Goal: Information Seeking & Learning: Find specific fact

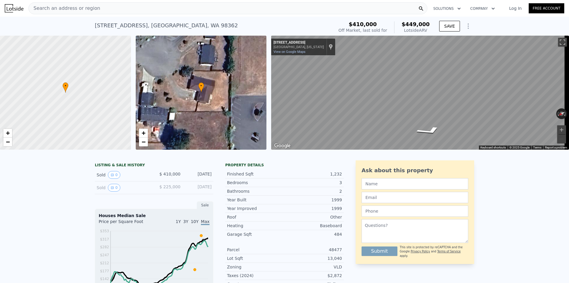
click at [259, 116] on div "• + −" at bounding box center [201, 93] width 131 height 114
click at [143, 143] on span "−" at bounding box center [143, 141] width 4 height 7
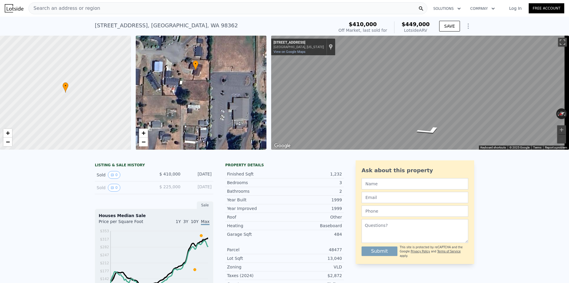
drag, startPoint x: 201, startPoint y: 114, endPoint x: 195, endPoint y: 95, distance: 20.7
click at [195, 95] on div "• + −" at bounding box center [201, 93] width 131 height 114
click at [230, 108] on div "• + −" at bounding box center [201, 93] width 131 height 114
click at [235, 109] on div "• + −" at bounding box center [201, 93] width 131 height 114
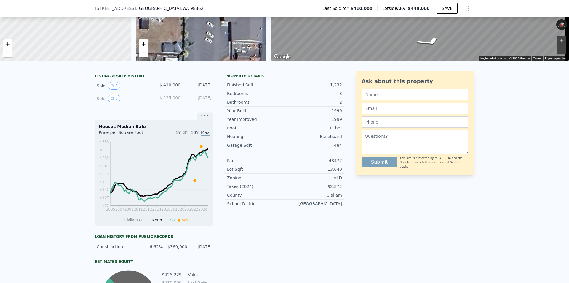
scroll to position [57, 0]
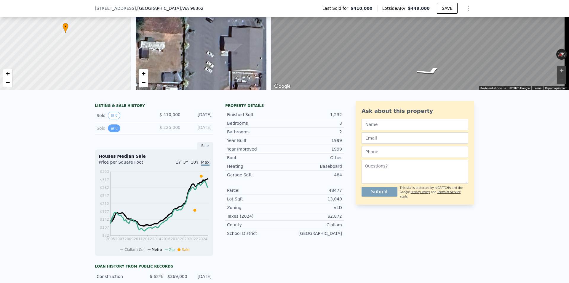
click at [111, 130] on icon "View historical data" at bounding box center [113, 128] width 4 height 4
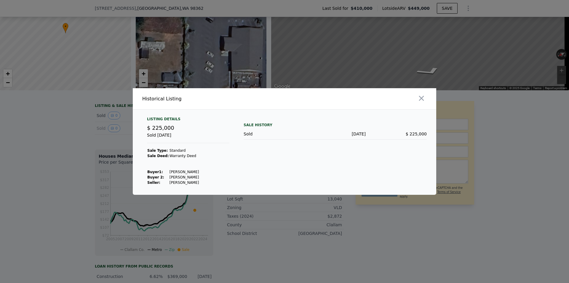
click at [107, 149] on div at bounding box center [284, 141] width 569 height 283
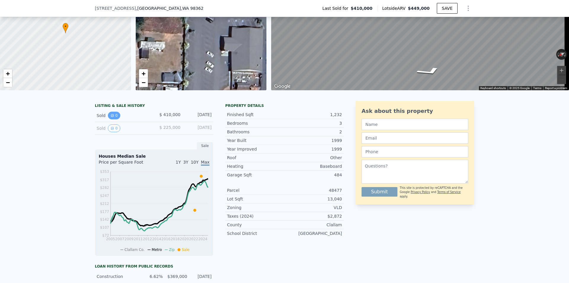
click at [111, 117] on icon "View historical data" at bounding box center [112, 115] width 2 height 2
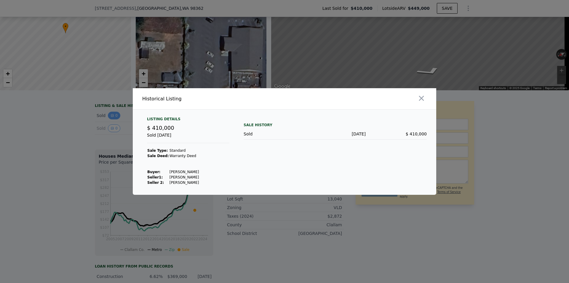
click at [110, 120] on div at bounding box center [284, 141] width 569 height 283
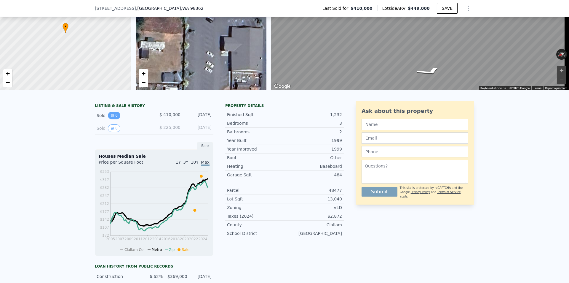
click at [111, 117] on icon "View historical data" at bounding box center [112, 115] width 2 height 2
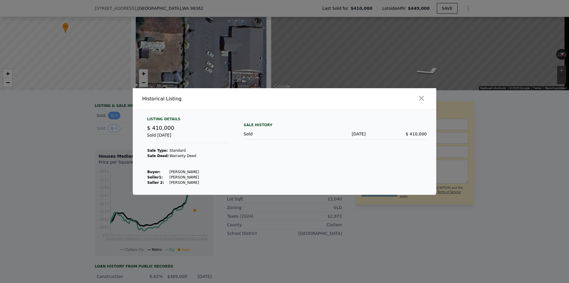
click at [110, 120] on div at bounding box center [284, 141] width 569 height 283
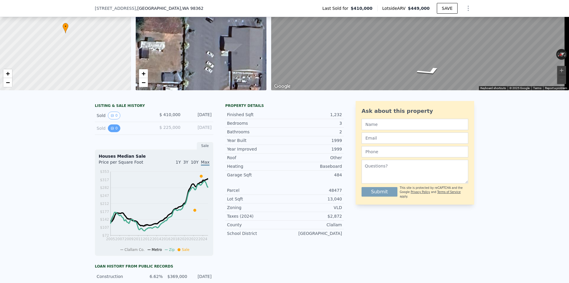
click at [111, 130] on icon "View historical data" at bounding box center [113, 128] width 4 height 4
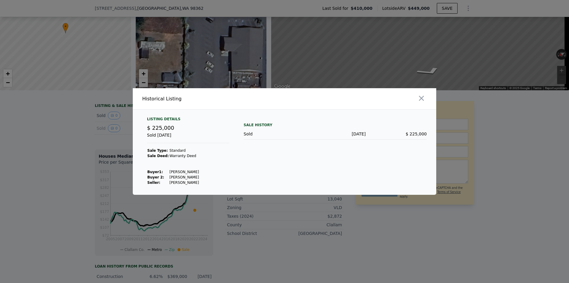
click at [181, 172] on td "[PERSON_NAME]" at bounding box center [184, 171] width 30 height 5
click at [178, 168] on td at bounding box center [184, 166] width 30 height 5
drag, startPoint x: 165, startPoint y: 173, endPoint x: 187, endPoint y: 173, distance: 21.4
click at [187, 173] on td "[PERSON_NAME]" at bounding box center [184, 171] width 30 height 5
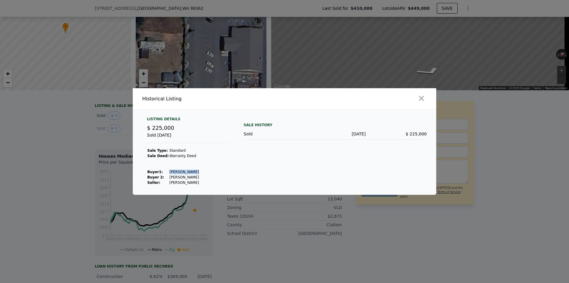
copy td "[PERSON_NAME]"
click at [117, 154] on div at bounding box center [284, 141] width 569 height 283
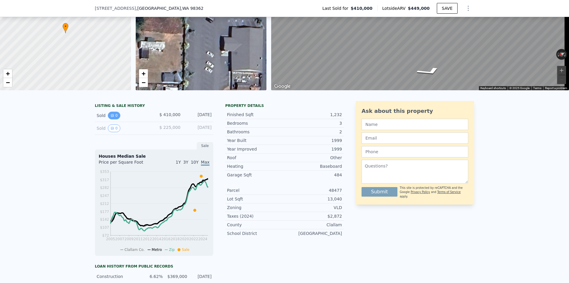
click at [111, 117] on icon "View historical data" at bounding box center [113, 116] width 4 height 4
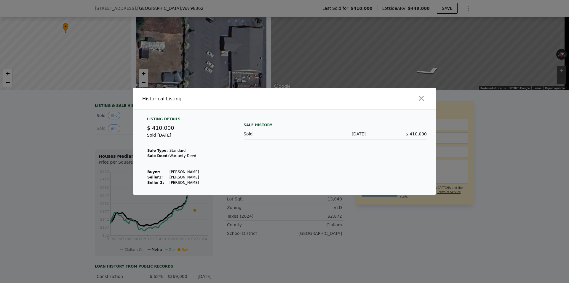
click at [113, 135] on div at bounding box center [284, 141] width 569 height 283
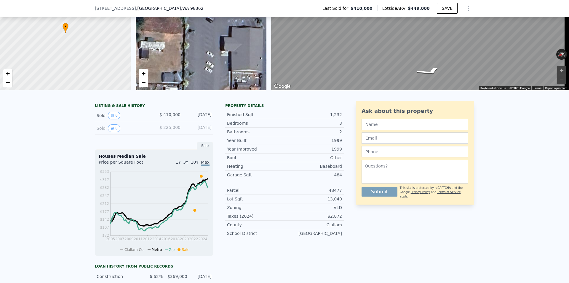
click at [154, 119] on div "$ 410,000" at bounding box center [167, 115] width 26 height 8
drag, startPoint x: 171, startPoint y: 117, endPoint x: 125, endPoint y: 117, distance: 45.7
click at [167, 117] on span "$ 410,000" at bounding box center [169, 114] width 21 height 5
click at [97, 119] on div "Sold 0" at bounding box center [123, 115] width 53 height 8
click at [111, 129] on icon "View historical data" at bounding box center [112, 128] width 2 height 2
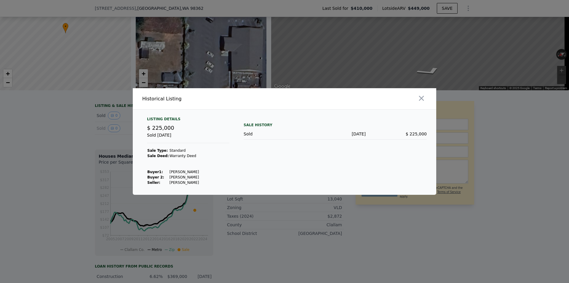
click at [115, 135] on div at bounding box center [284, 141] width 569 height 283
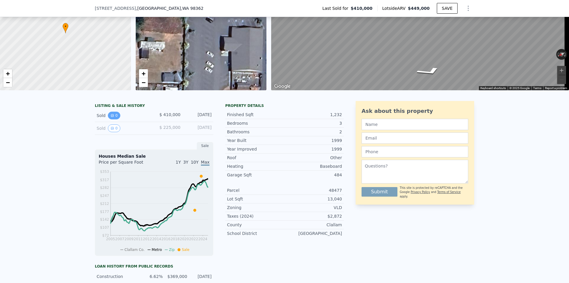
click at [111, 117] on icon "View historical data" at bounding box center [112, 115] width 2 height 2
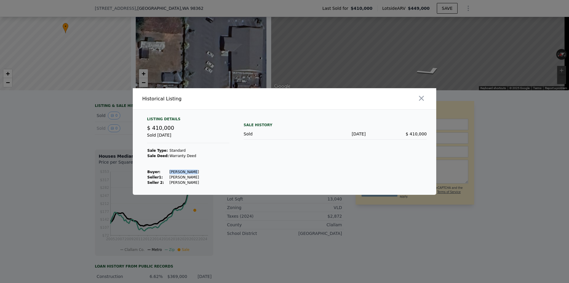
drag, startPoint x: 165, startPoint y: 172, endPoint x: 186, endPoint y: 172, distance: 21.0
click at [186, 172] on td "[PERSON_NAME]" at bounding box center [184, 171] width 30 height 5
copy td "[PERSON_NAME]"
